Goal: Find specific page/section: Find specific page/section

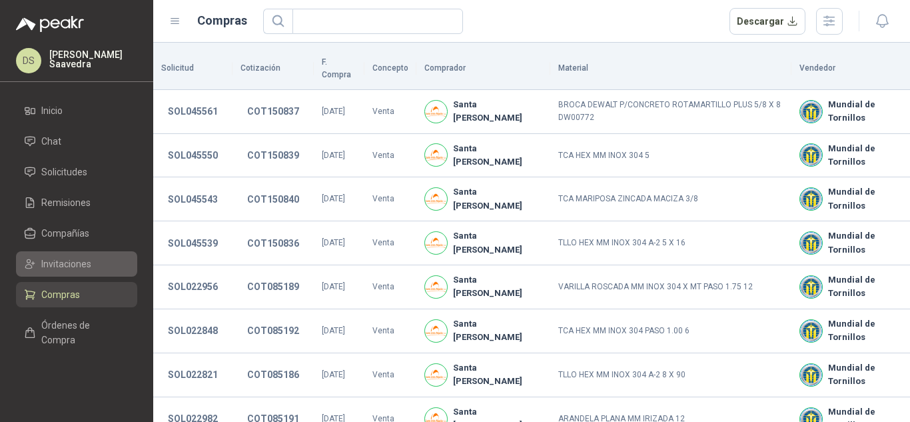
click at [74, 271] on link "Invitaciones" at bounding box center [76, 263] width 121 height 25
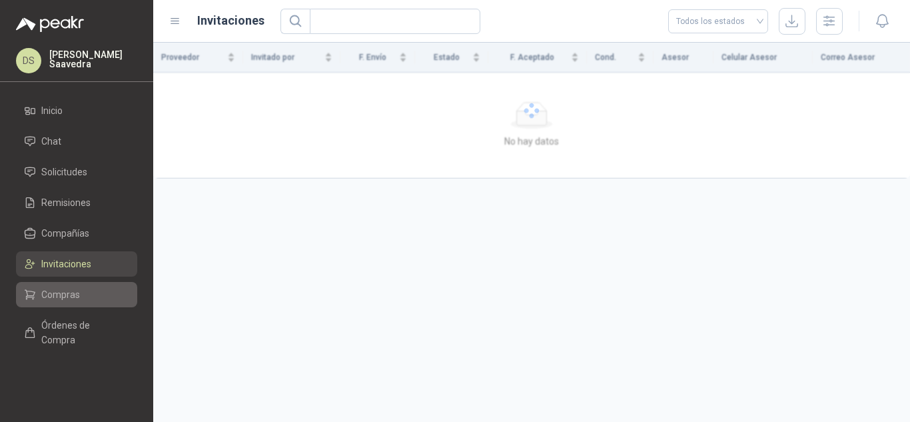
click at [72, 301] on span "Compras" at bounding box center [60, 294] width 39 height 15
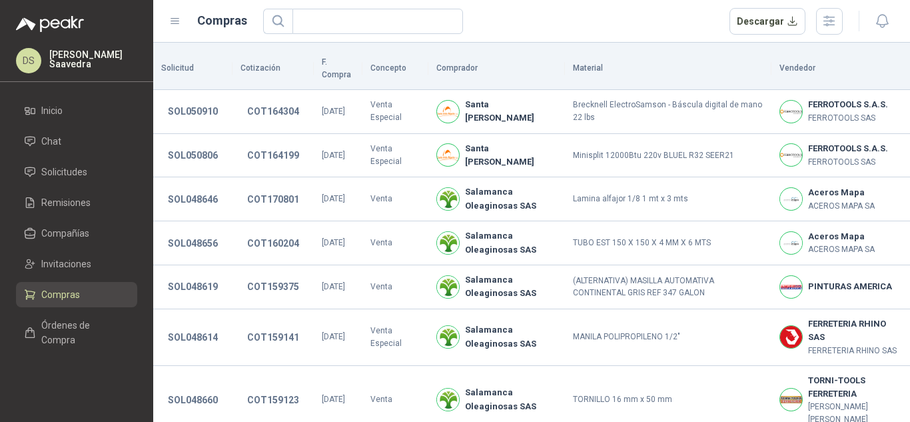
click at [829, 37] on header "Compras Descargar" at bounding box center [531, 21] width 757 height 43
click at [832, 27] on icon "button" at bounding box center [828, 20] width 15 height 15
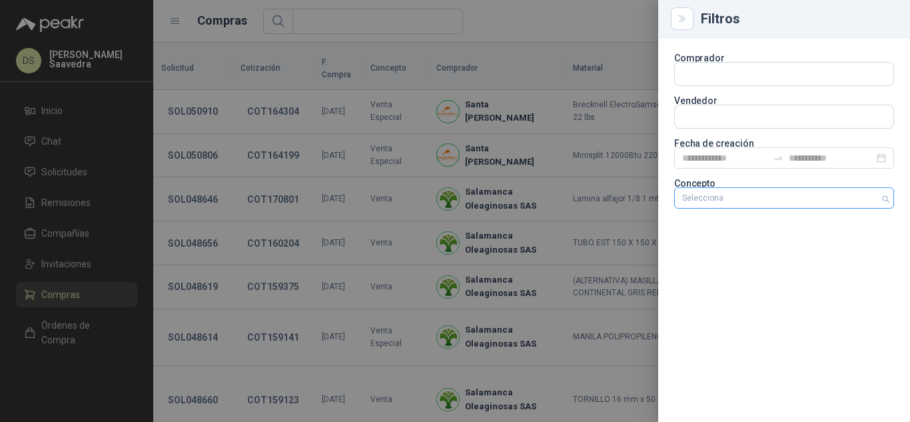
click at [810, 195] on div at bounding box center [777, 197] width 200 height 9
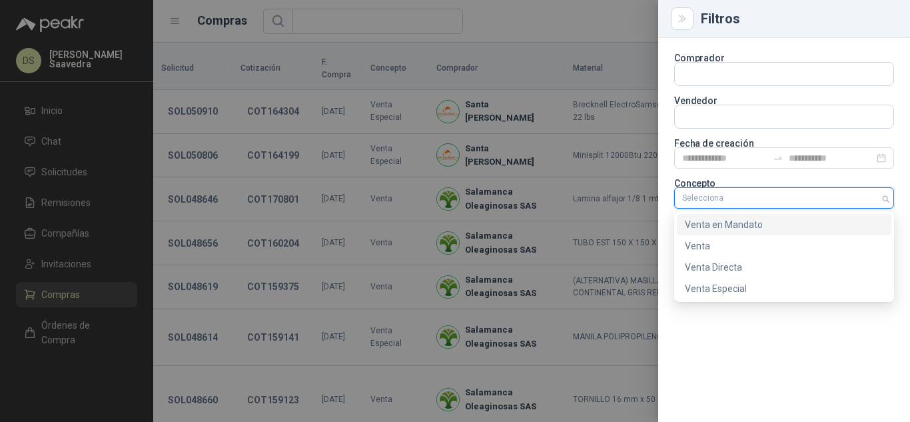
click at [611, 29] on div at bounding box center [455, 211] width 910 height 422
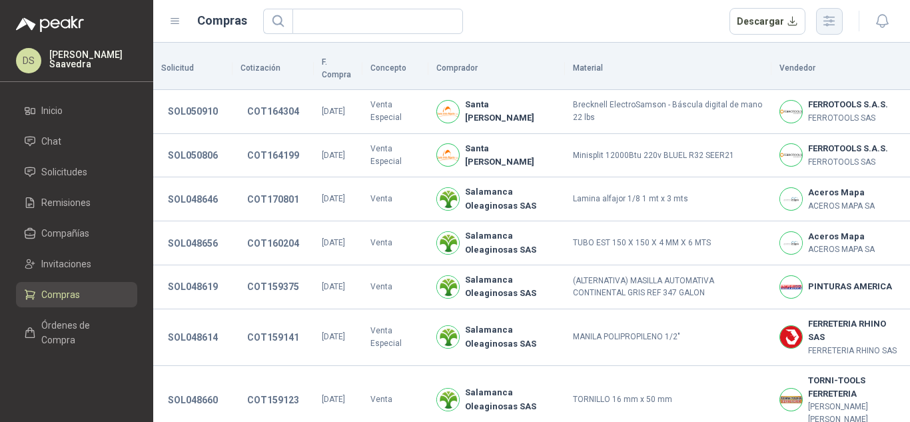
click at [839, 19] on button "button" at bounding box center [829, 21] width 27 height 27
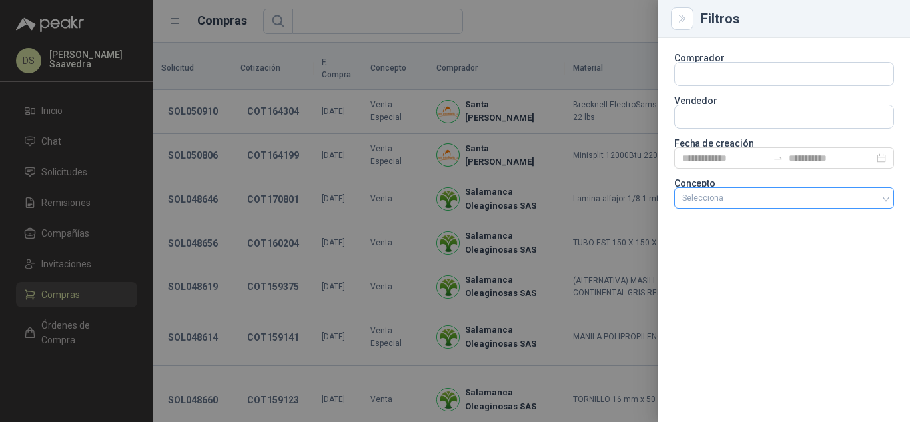
click at [783, 198] on div at bounding box center [777, 197] width 200 height 9
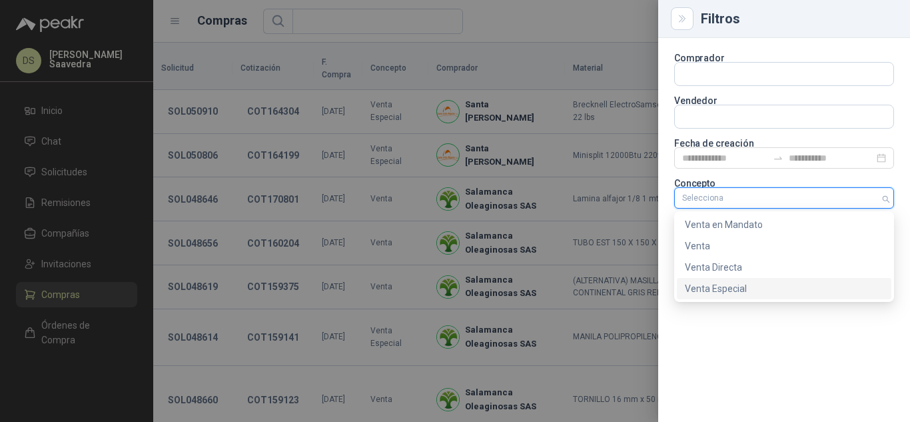
click at [755, 286] on div "Venta Especial" at bounding box center [784, 288] width 198 height 15
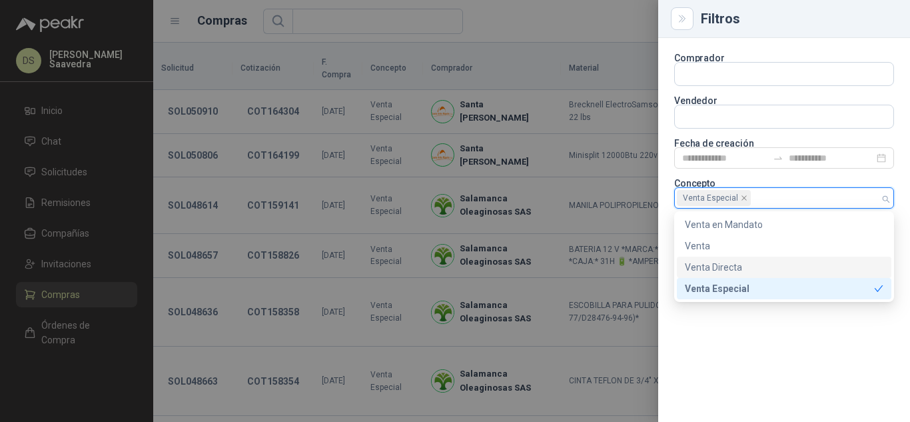
click at [509, 34] on div at bounding box center [455, 211] width 910 height 422
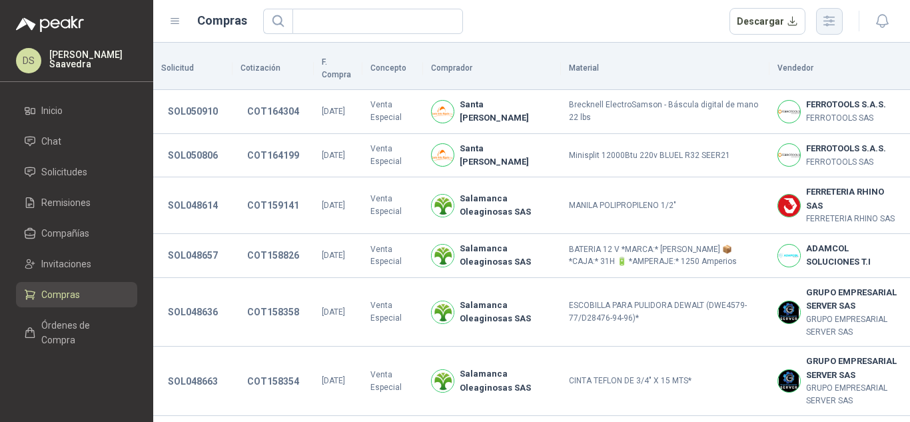
click at [817, 22] on button "button" at bounding box center [829, 21] width 27 height 27
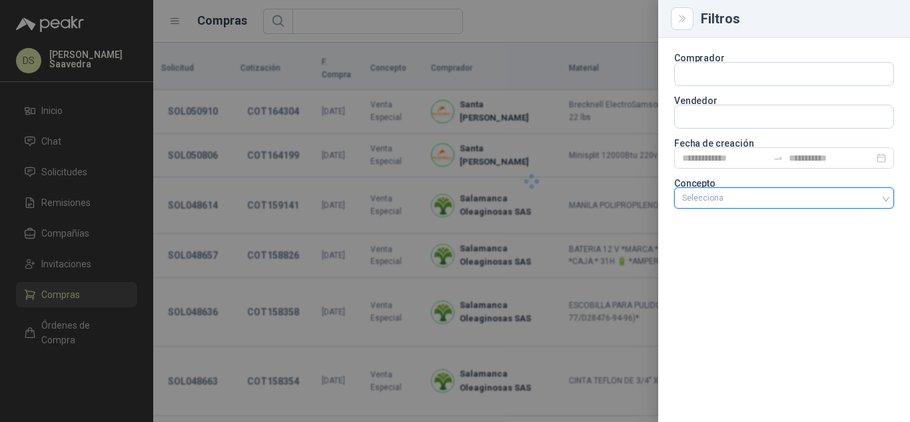
click at [837, 199] on div at bounding box center [777, 197] width 200 height 9
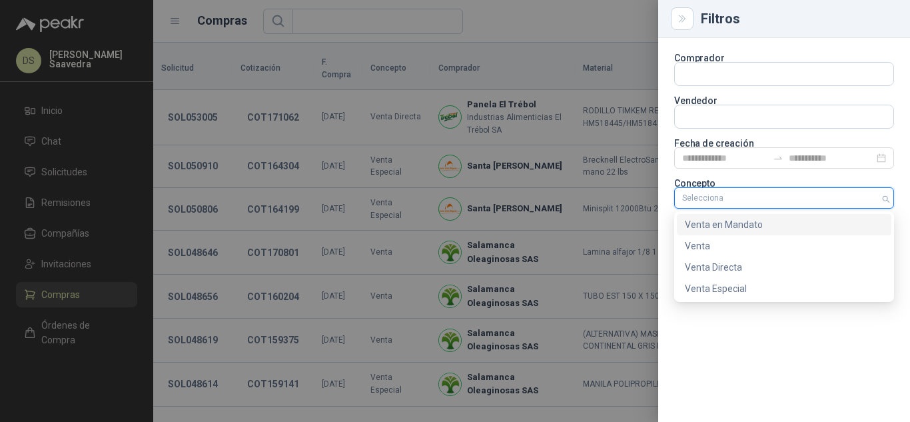
click at [761, 220] on div "Venta en Mandato" at bounding box center [784, 224] width 198 height 15
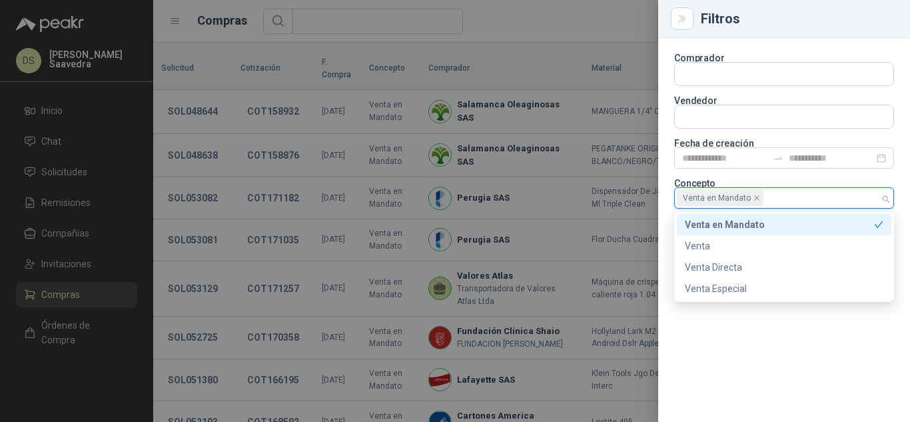
click at [512, 25] on div at bounding box center [455, 211] width 910 height 422
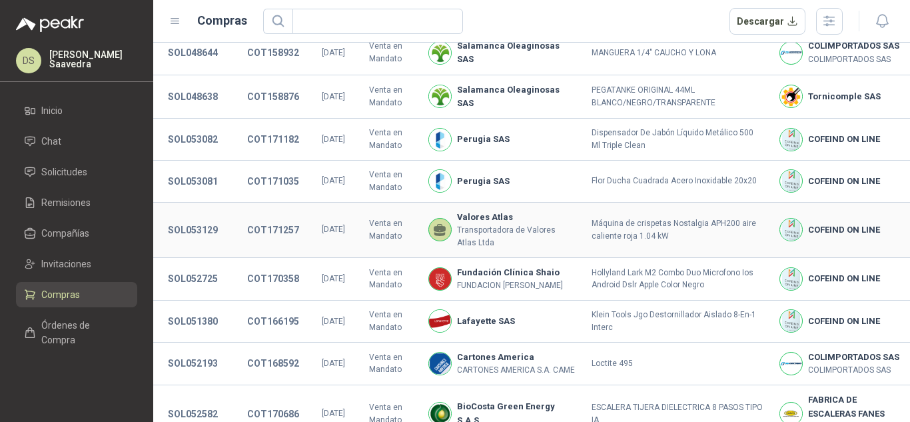
scroll to position [89, 0]
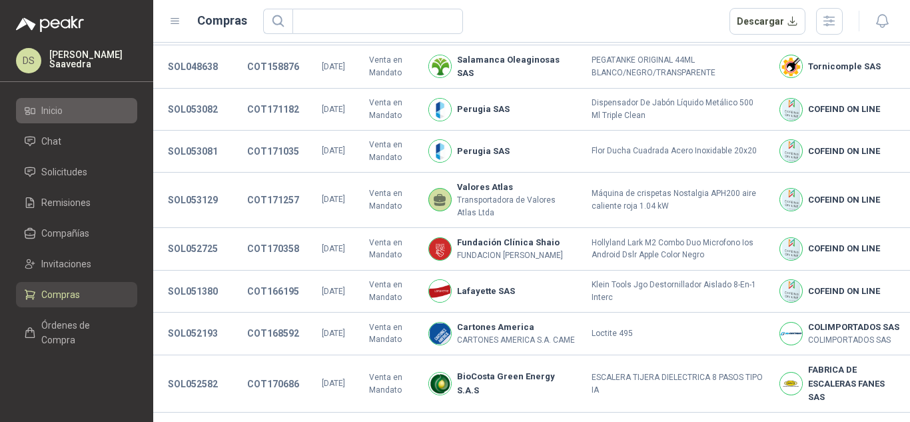
click at [68, 117] on li "Inicio" at bounding box center [76, 110] width 105 height 15
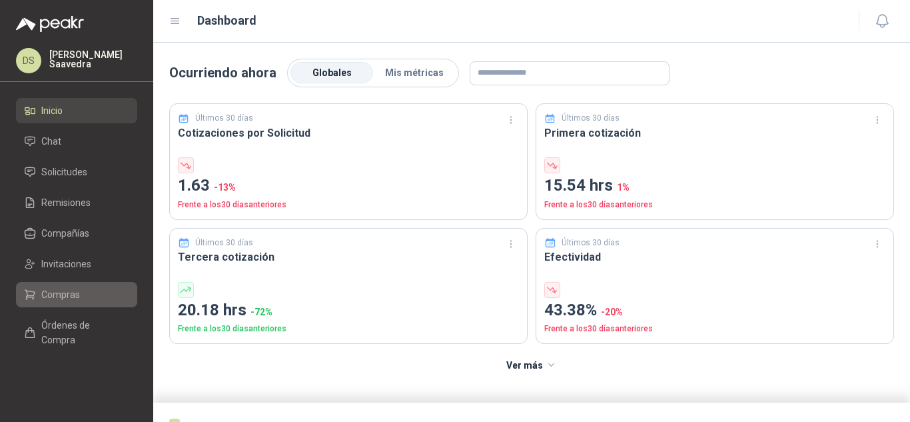
click at [66, 298] on span "Compras" at bounding box center [60, 294] width 39 height 15
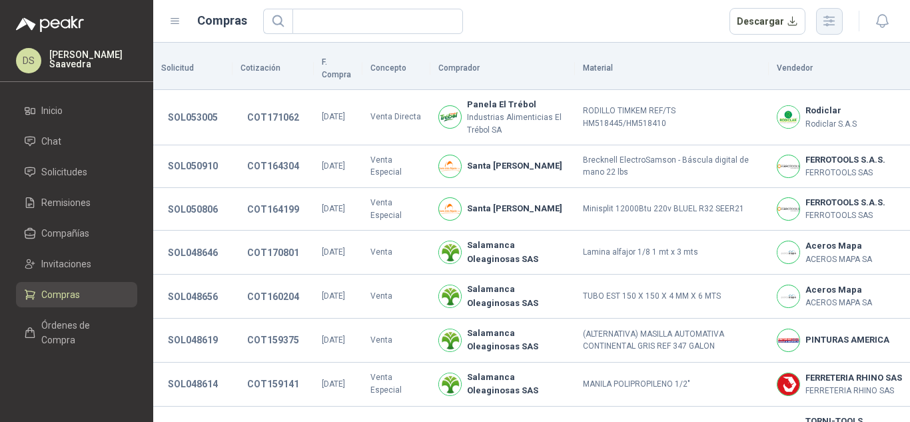
click at [830, 17] on icon "button" at bounding box center [829, 21] width 11 height 10
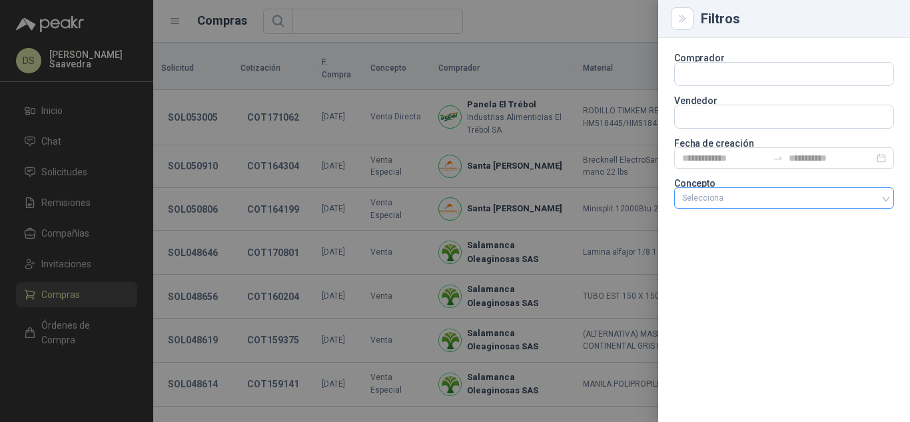
click at [747, 196] on div at bounding box center [777, 197] width 200 height 9
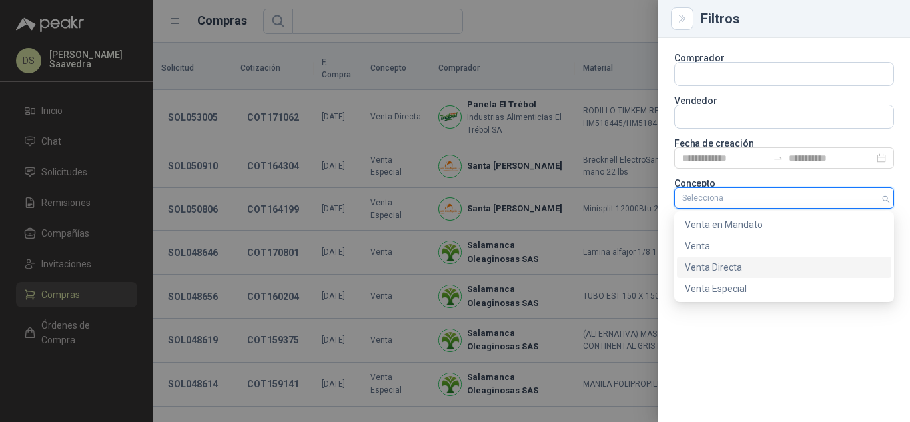
click at [735, 283] on div "Venta Especial" at bounding box center [784, 288] width 198 height 15
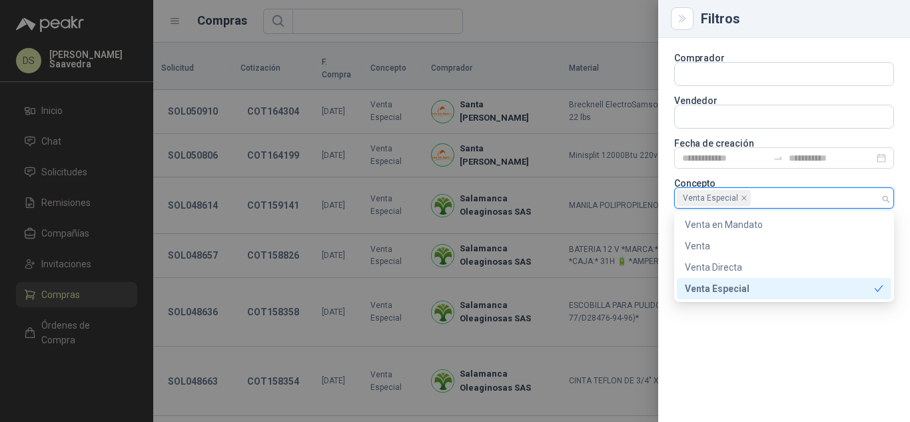
click at [553, 3] on div at bounding box center [455, 211] width 910 height 422
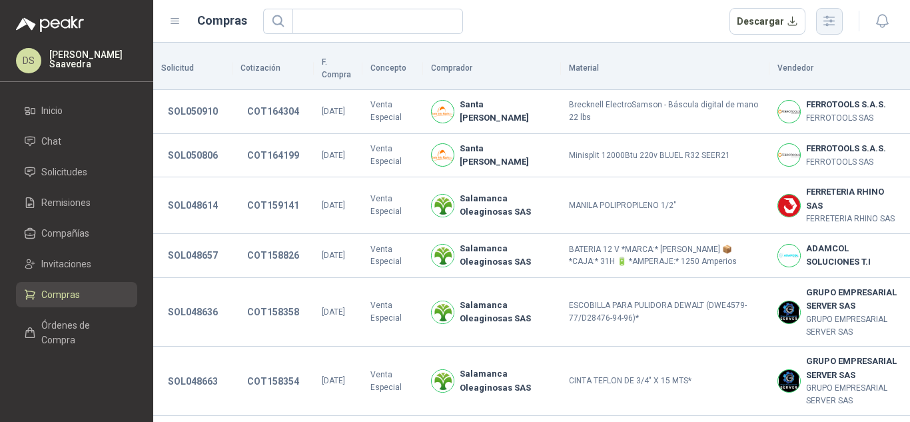
click at [820, 15] on button "button" at bounding box center [829, 21] width 27 height 27
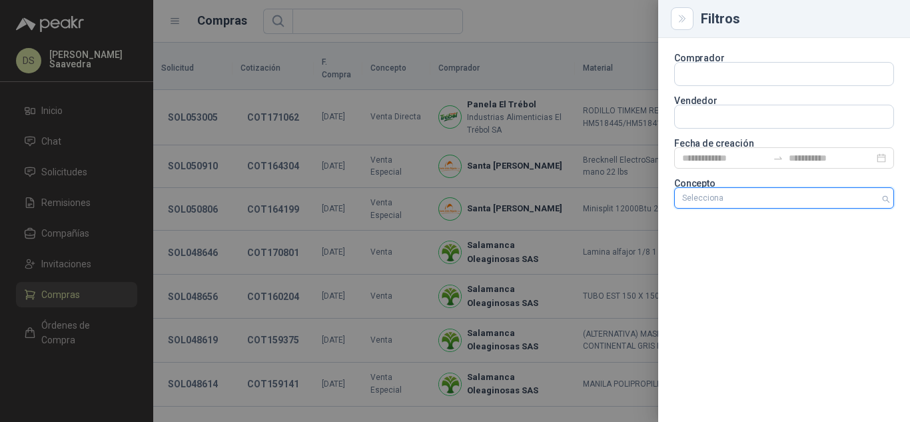
click at [797, 201] on div at bounding box center [777, 197] width 200 height 9
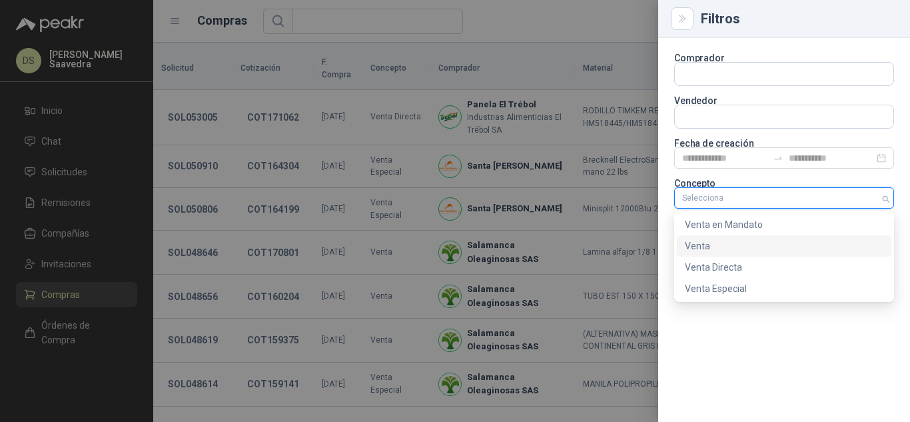
click at [739, 228] on div "Venta en Mandato" at bounding box center [784, 224] width 198 height 15
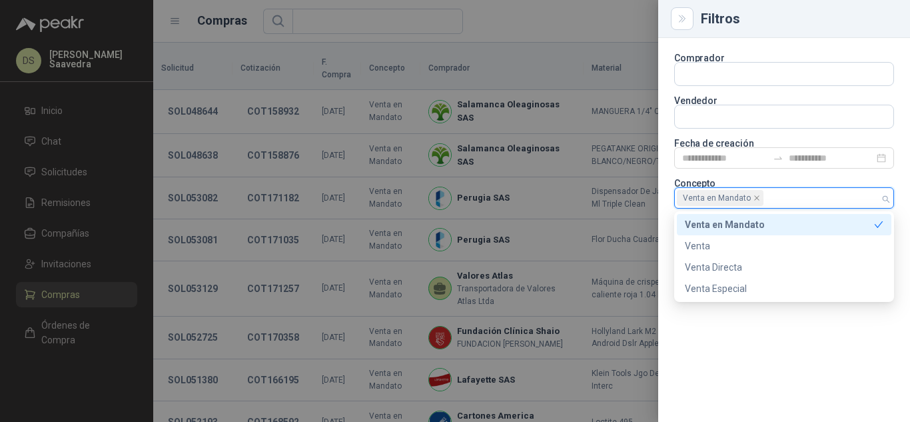
click at [557, 25] on div at bounding box center [455, 211] width 910 height 422
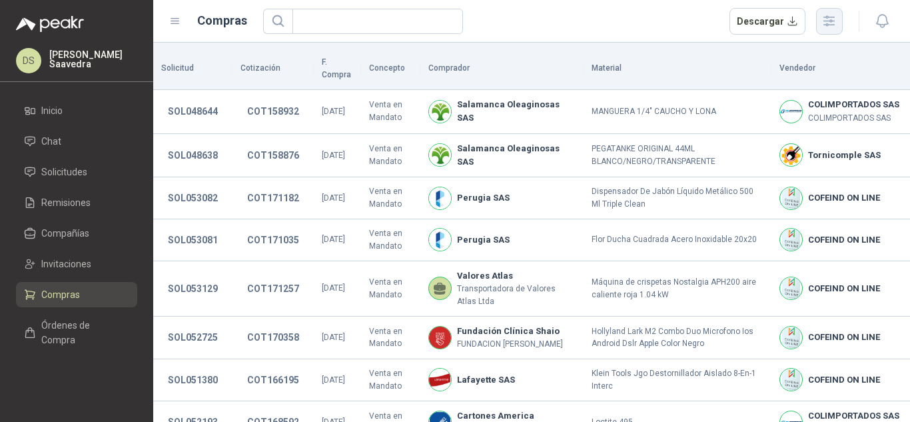
click at [832, 17] on icon "button" at bounding box center [829, 21] width 11 height 10
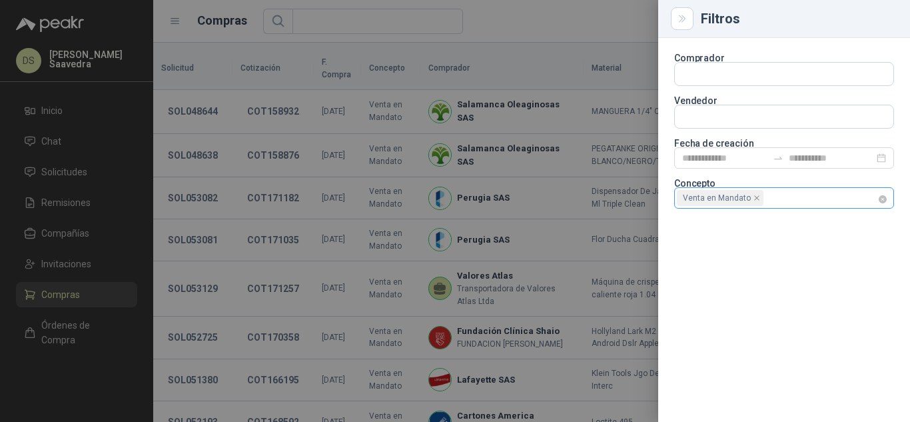
click at [878, 199] on div "Venta en Mandato" at bounding box center [784, 197] width 220 height 21
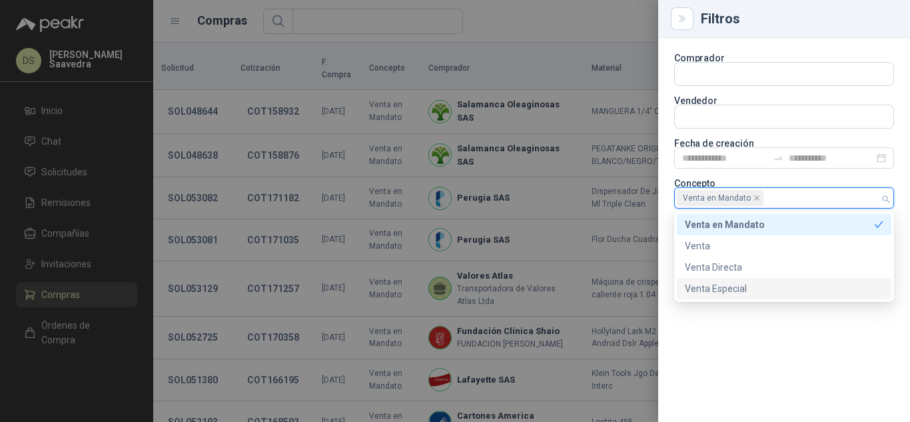
click at [743, 282] on div "Venta Especial" at bounding box center [784, 288] width 198 height 15
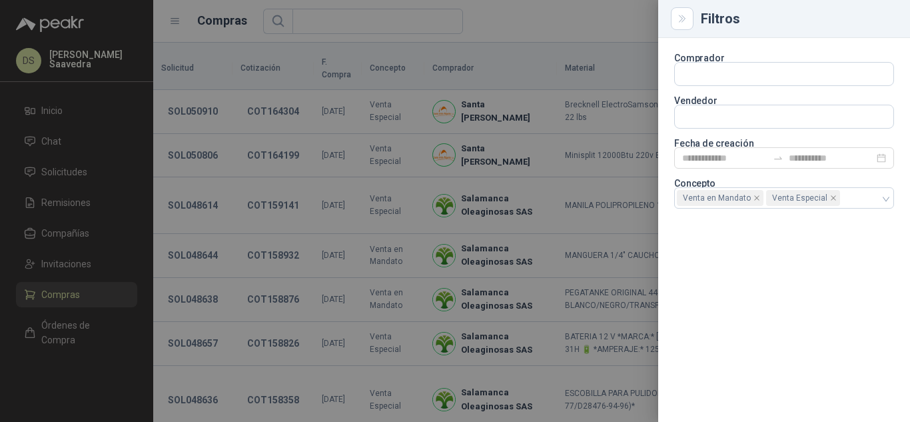
click at [571, 26] on div at bounding box center [455, 211] width 910 height 422
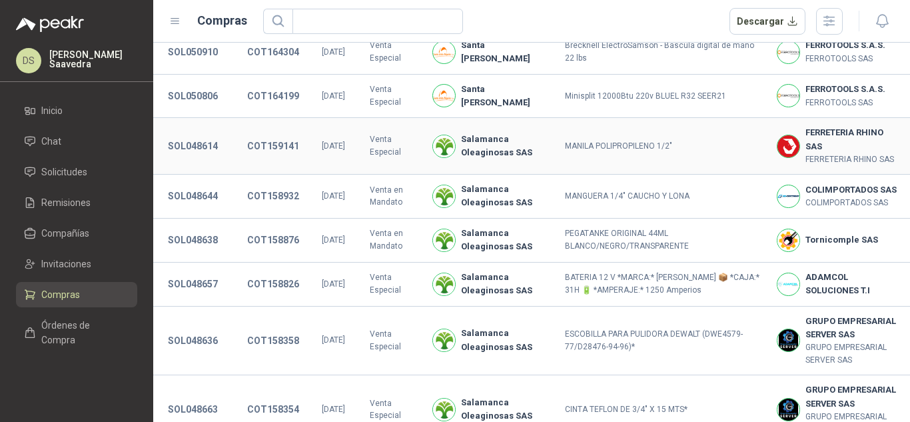
scroll to position [89, 0]
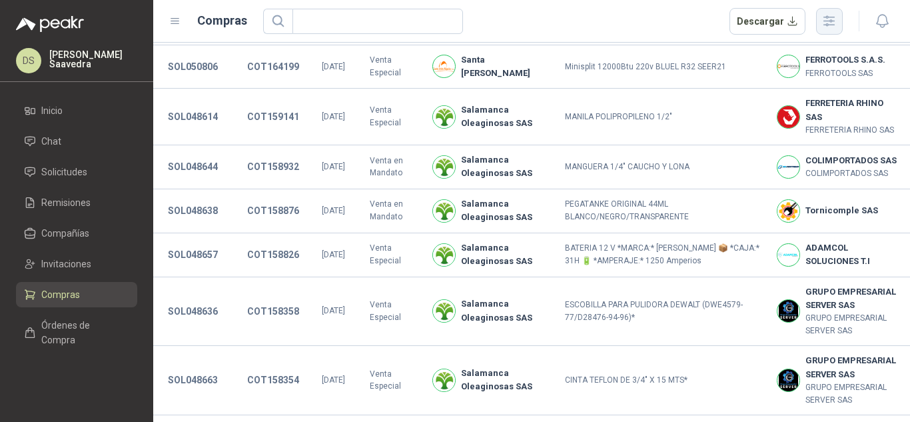
click at [837, 11] on button "button" at bounding box center [829, 21] width 27 height 27
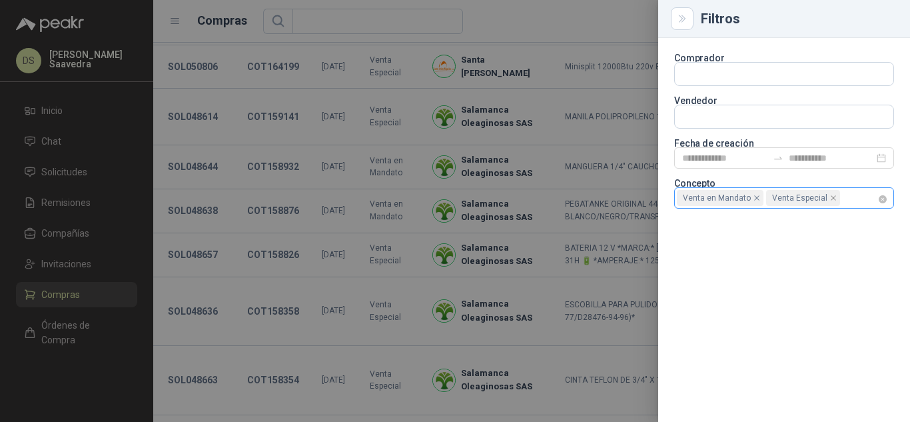
click at [753, 195] on icon "close" at bounding box center [756, 197] width 7 height 7
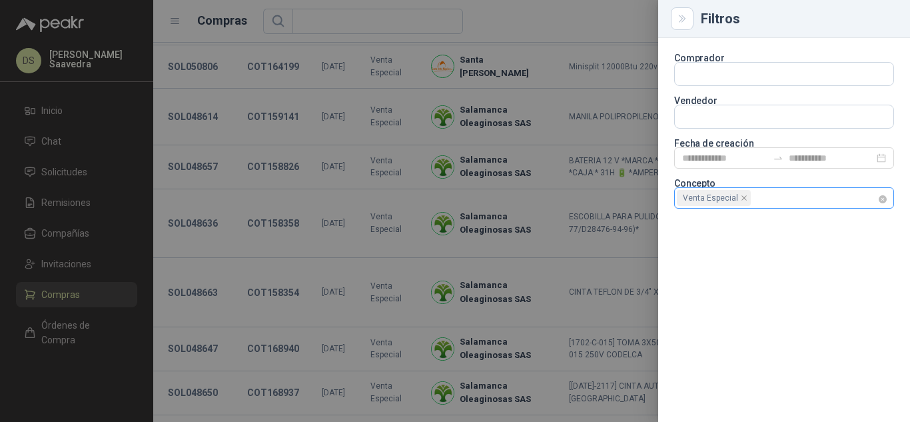
click at [585, 27] on div at bounding box center [455, 211] width 910 height 422
